Goal: Transaction & Acquisition: Book appointment/travel/reservation

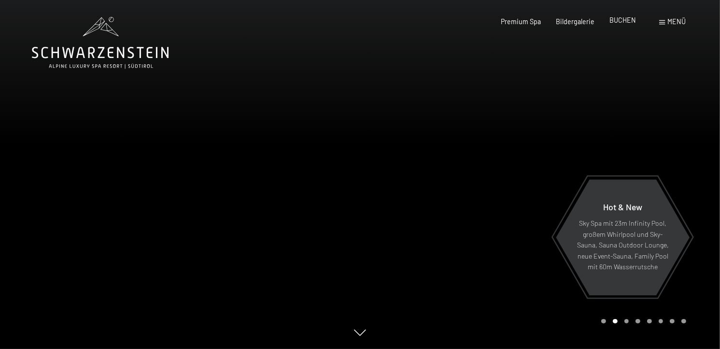
click at [625, 20] on span "BUCHEN" at bounding box center [622, 20] width 27 height 8
click at [674, 24] on span "Menü" at bounding box center [677, 21] width 18 height 8
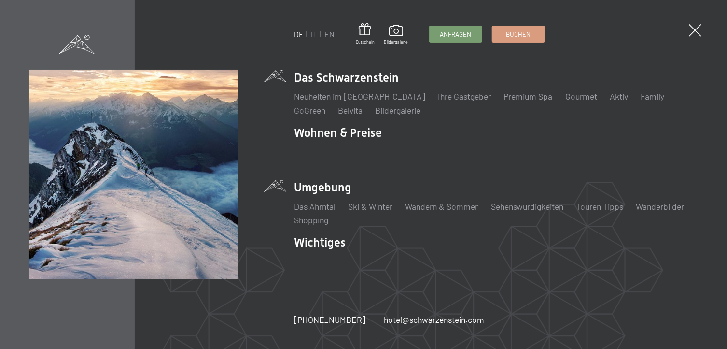
click at [314, 187] on li "Umgebung Das Ahrntal Ski & Winter Skifahren Skischule Wandern & Sommer Wandern …" at bounding box center [496, 202] width 404 height 46
click at [446, 207] on link "Wandern & Sommer" at bounding box center [442, 206] width 73 height 11
click at [699, 31] on span at bounding box center [695, 31] width 18 height 18
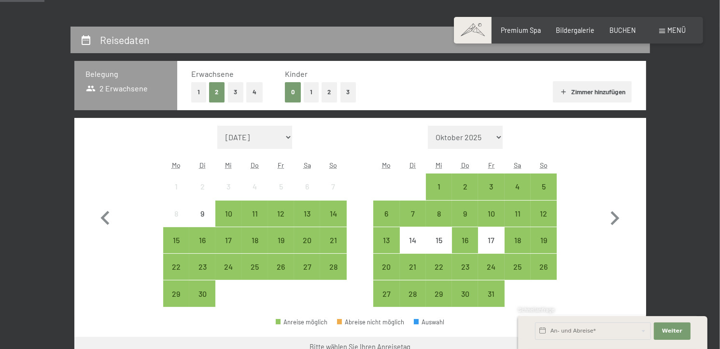
scroll to position [241, 0]
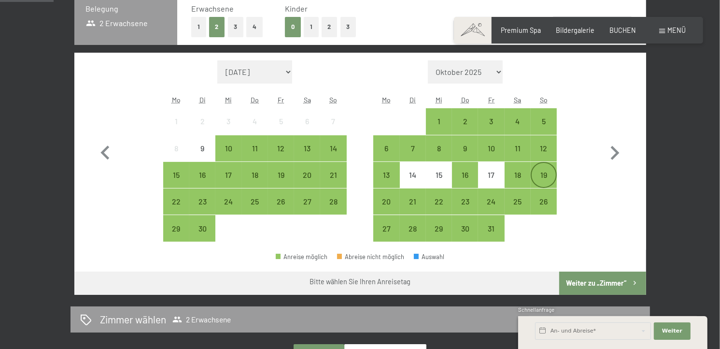
click at [538, 174] on div "19" at bounding box center [543, 183] width 24 height 24
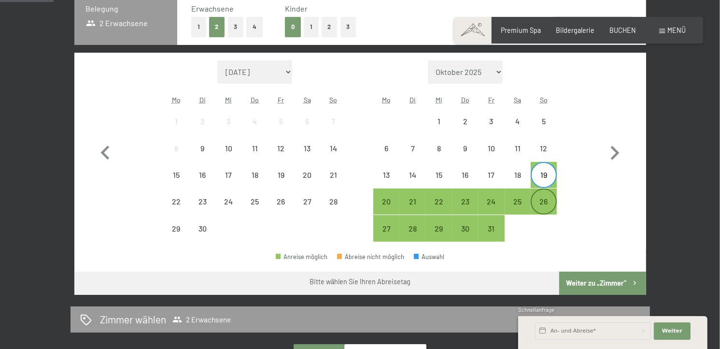
click at [542, 205] on div "26" at bounding box center [543, 209] width 24 height 24
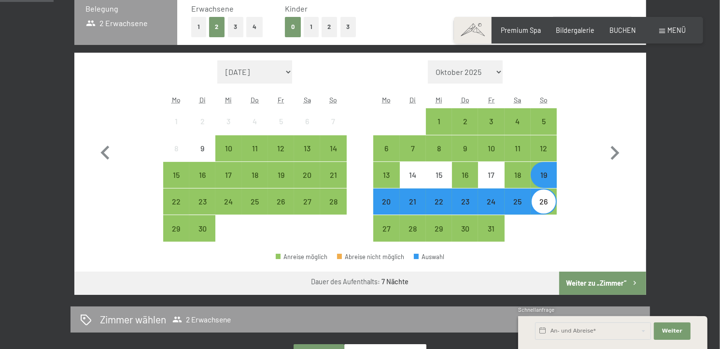
click at [606, 280] on button "Weiter zu „Zimmer“" at bounding box center [602, 282] width 86 height 23
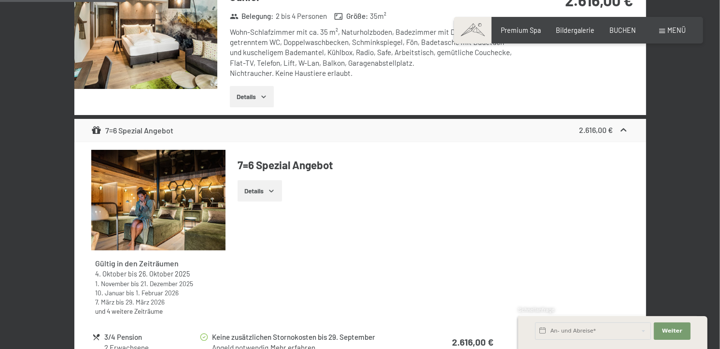
scroll to position [348, 0]
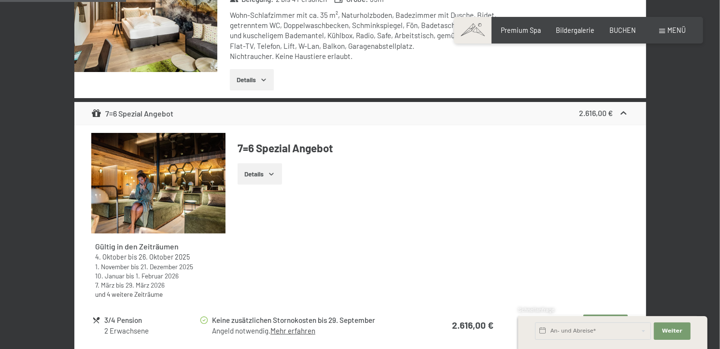
click at [270, 173] on icon "button" at bounding box center [271, 174] width 4 height 2
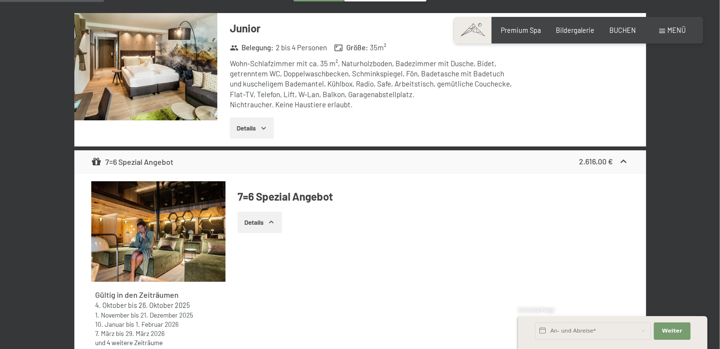
scroll to position [203, 0]
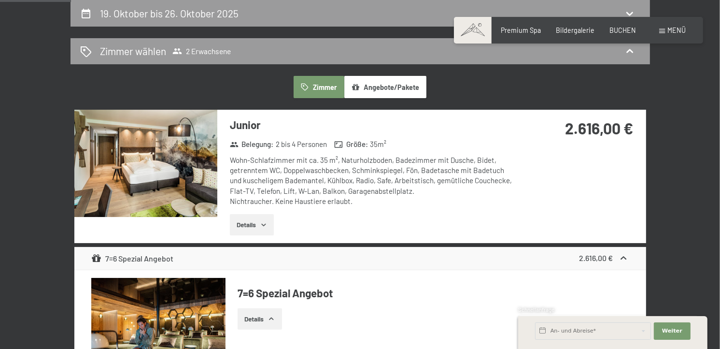
click at [145, 168] on img at bounding box center [145, 163] width 143 height 107
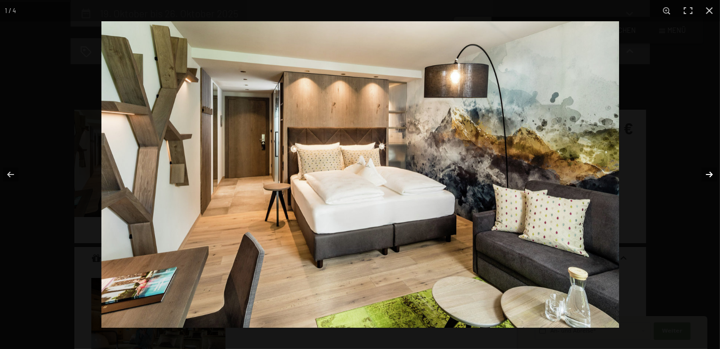
click at [711, 175] on button "button" at bounding box center [703, 174] width 34 height 48
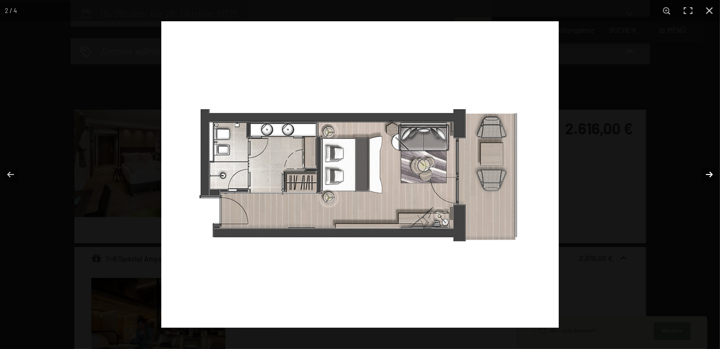
click at [711, 175] on button "button" at bounding box center [703, 174] width 34 height 48
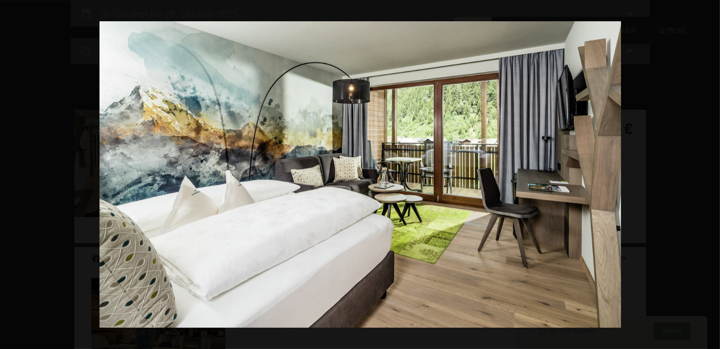
click at [711, 175] on button "button" at bounding box center [703, 174] width 34 height 48
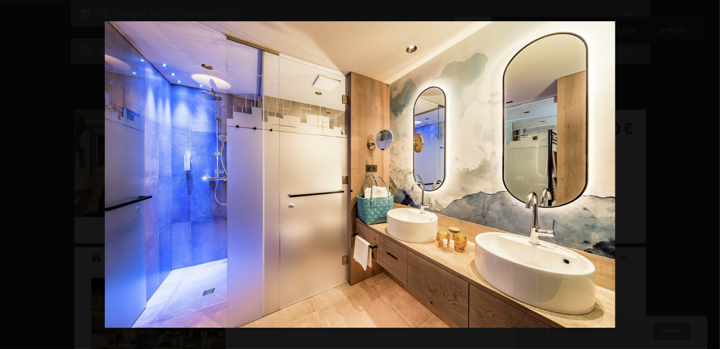
click at [711, 175] on button "button" at bounding box center [703, 174] width 34 height 48
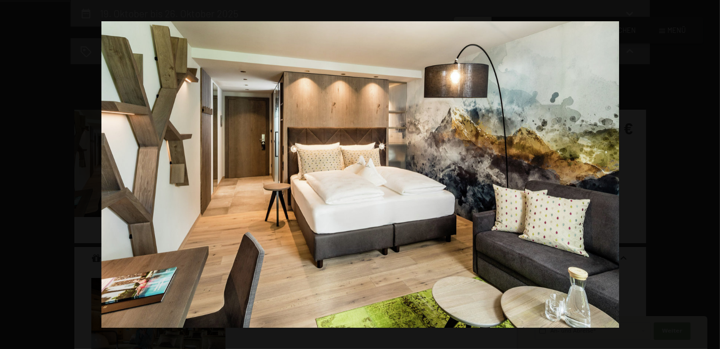
click at [711, 175] on button "button" at bounding box center [703, 174] width 34 height 48
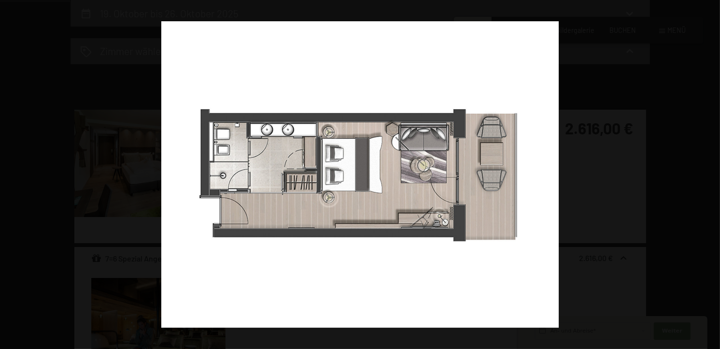
click at [711, 175] on button "button" at bounding box center [703, 174] width 34 height 48
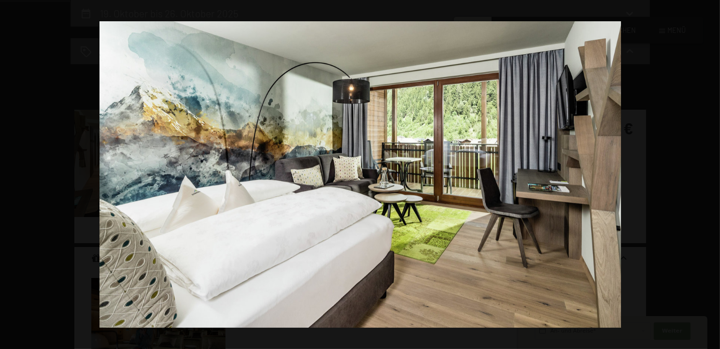
click at [711, 175] on button "button" at bounding box center [703, 174] width 34 height 48
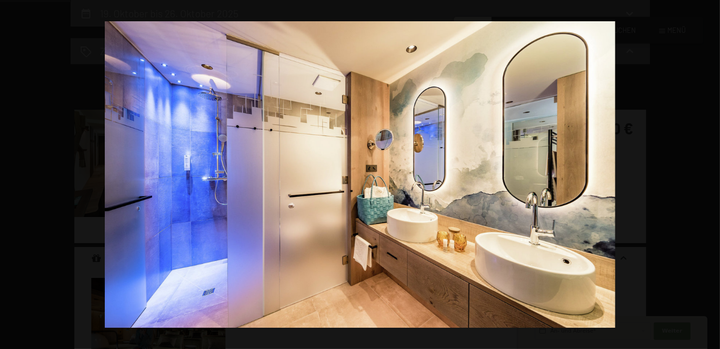
click at [711, 175] on button "button" at bounding box center [703, 174] width 34 height 48
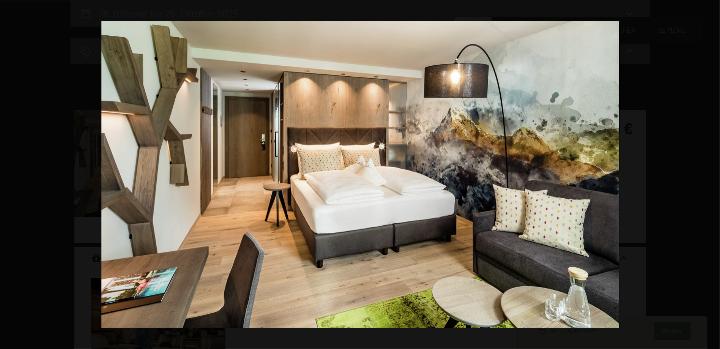
click at [711, 175] on button "button" at bounding box center [703, 174] width 34 height 48
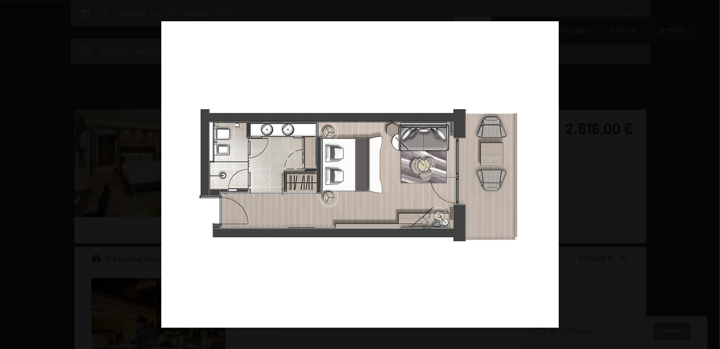
click at [711, 175] on button "button" at bounding box center [703, 174] width 34 height 48
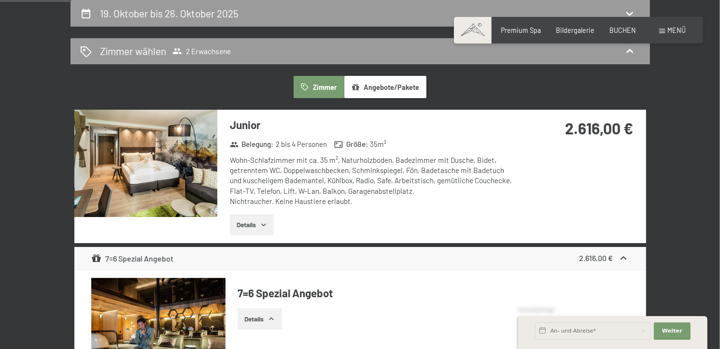
click at [0, 0] on button "button" at bounding box center [0, 0] width 0 height 0
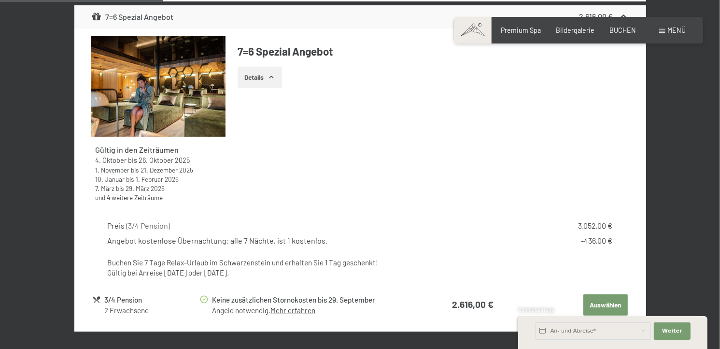
scroll to position [589, 0]
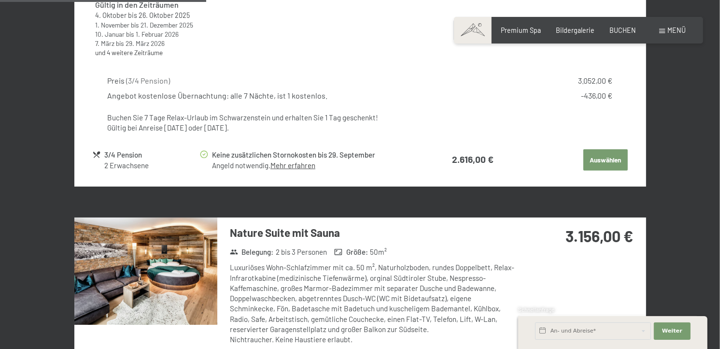
click at [297, 165] on link "Mehr erfahren" at bounding box center [292, 165] width 45 height 9
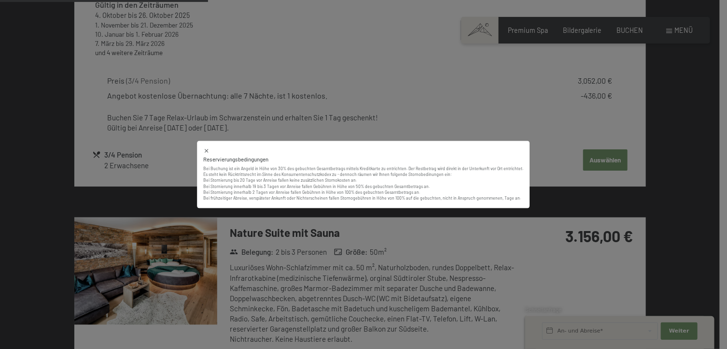
click at [406, 108] on div "Reservierungsbedingungen Bei Buchung ist ein Angeld in Höhe von 30% des gebucht…" at bounding box center [363, 174] width 727 height 349
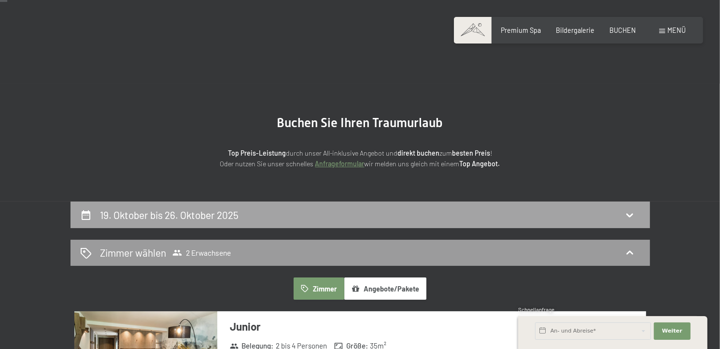
scroll to position [0, 0]
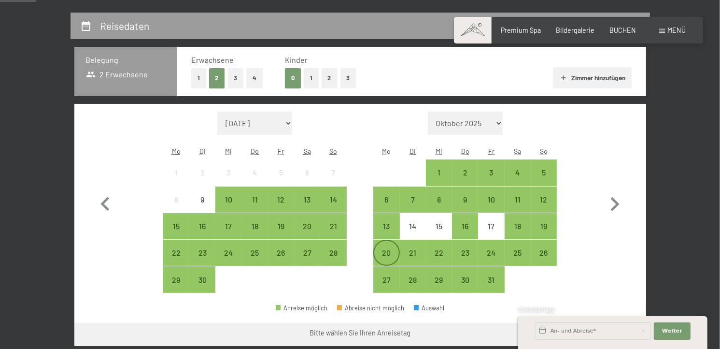
scroll to position [193, 0]
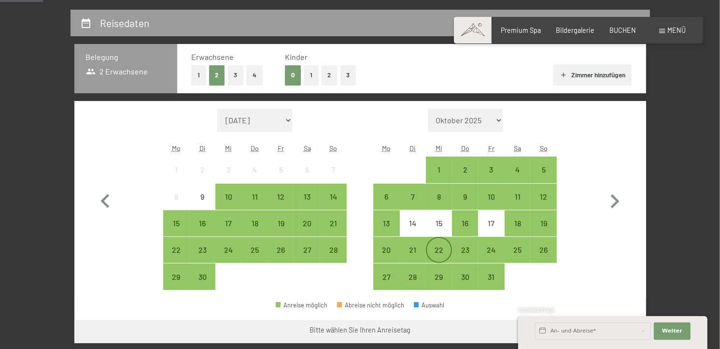
click at [442, 248] on div "22" at bounding box center [439, 258] width 24 height 24
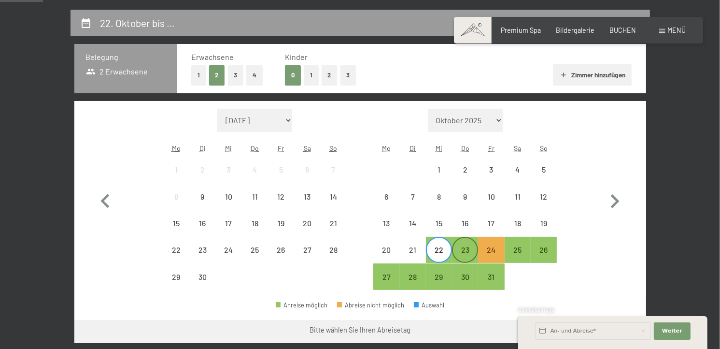
click at [462, 248] on div "23" at bounding box center [465, 258] width 24 height 24
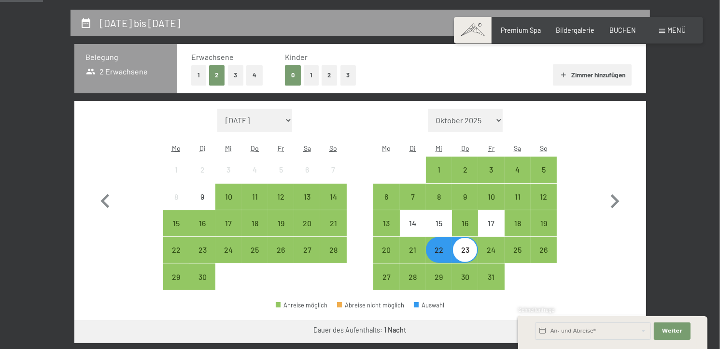
click at [443, 252] on div "22" at bounding box center [439, 258] width 24 height 24
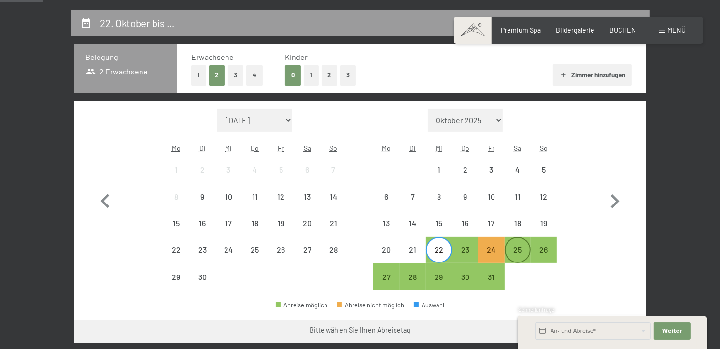
click at [515, 251] on div "25" at bounding box center [517, 258] width 24 height 24
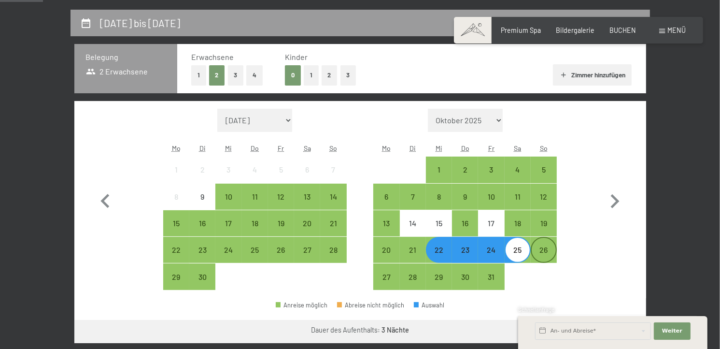
click at [546, 252] on div "26" at bounding box center [543, 258] width 24 height 24
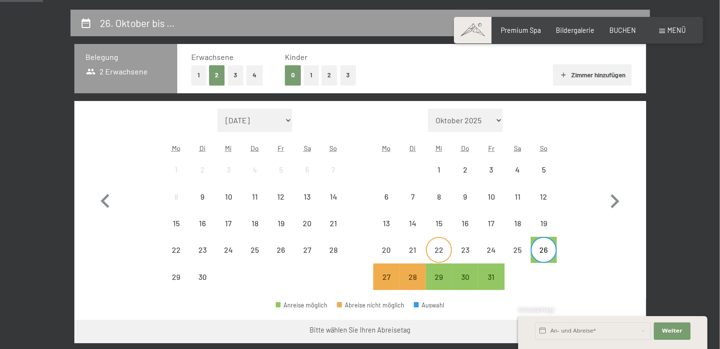
click at [446, 249] on div "22" at bounding box center [439, 258] width 24 height 24
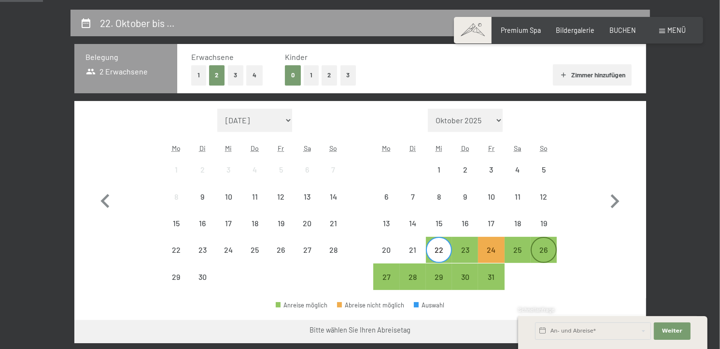
click at [544, 249] on div "26" at bounding box center [543, 258] width 24 height 24
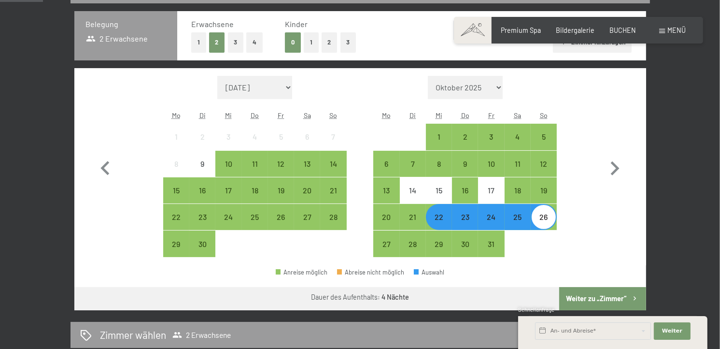
scroll to position [241, 0]
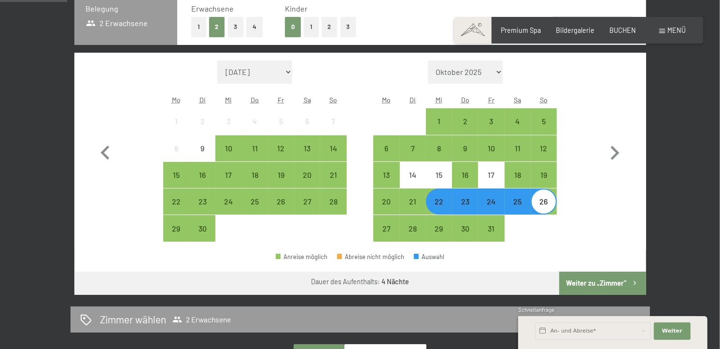
click at [599, 282] on button "Weiter zu „Zimmer“" at bounding box center [602, 282] width 86 height 23
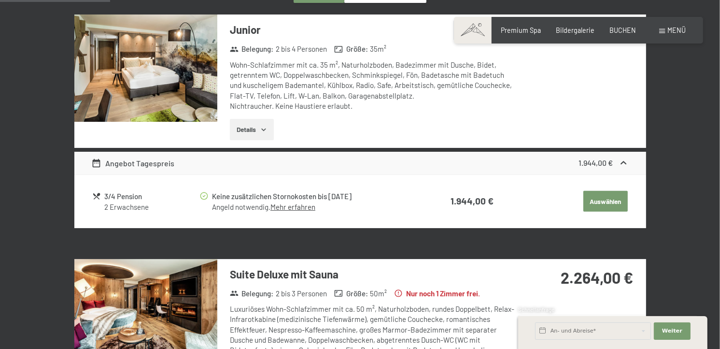
scroll to position [251, 0]
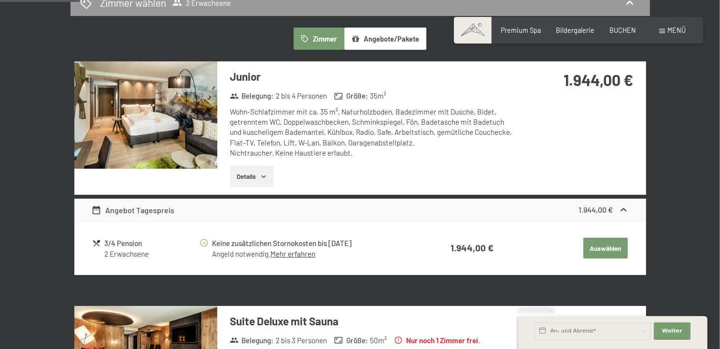
click at [264, 175] on icon "button" at bounding box center [264, 176] width 8 height 8
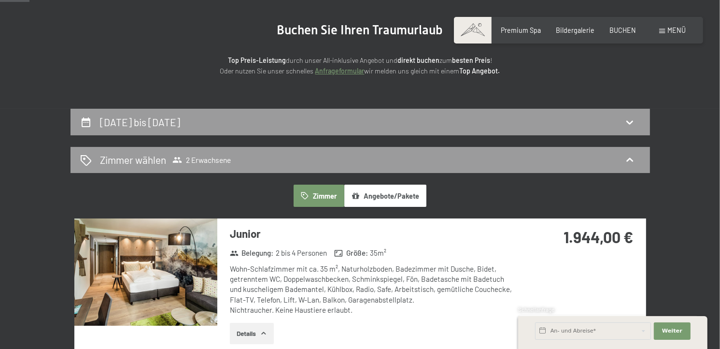
scroll to position [97, 0]
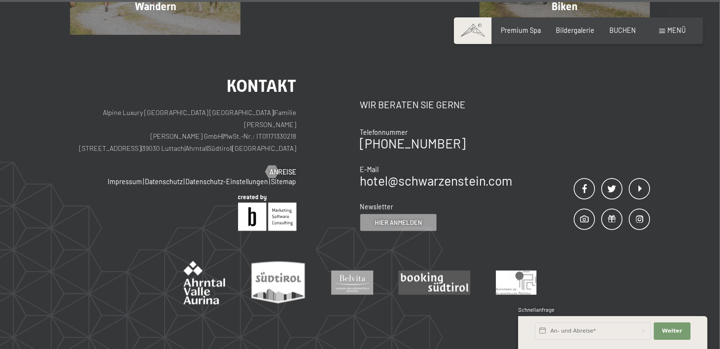
scroll to position [4598, 0]
